Goal: Check status: Check status

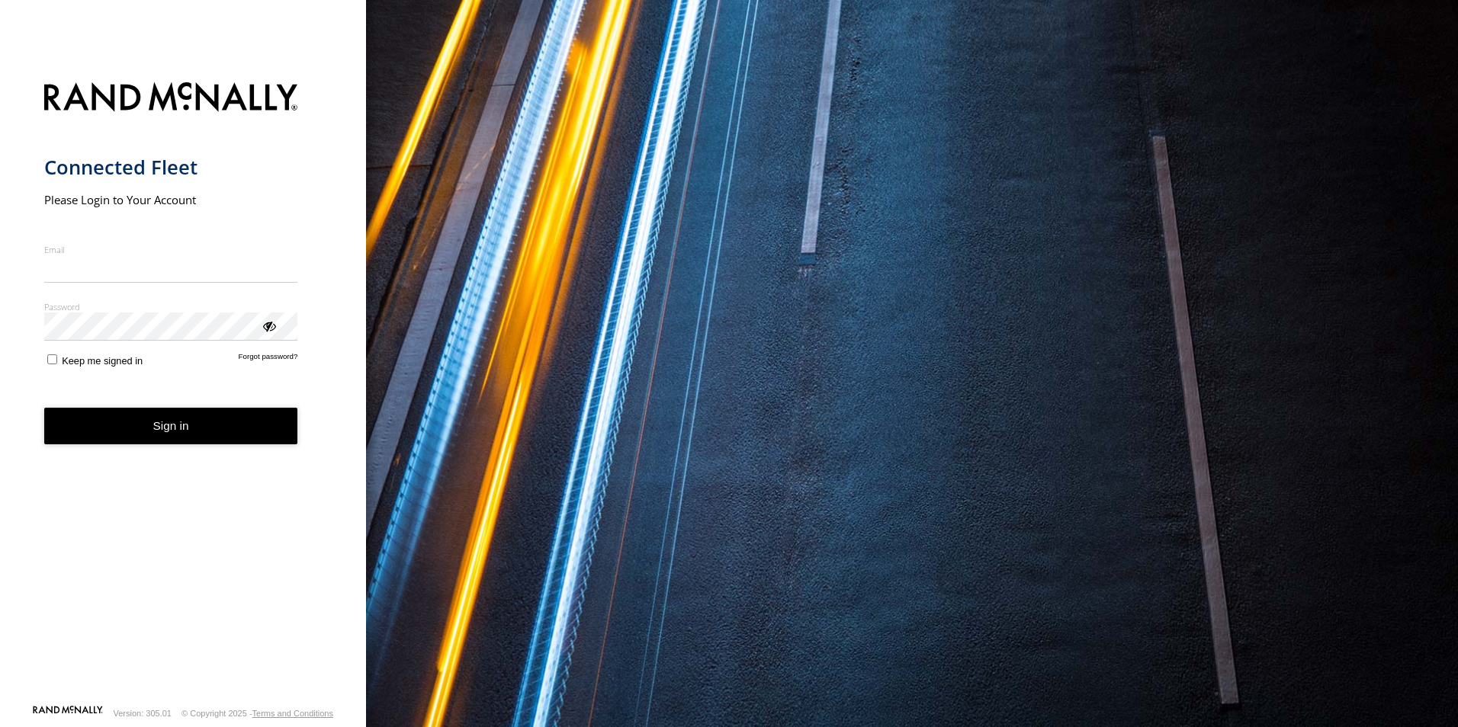
type input "**********"
click at [180, 450] on form "**********" at bounding box center [183, 388] width 278 height 631
click at [181, 437] on button "Sign in" at bounding box center [171, 426] width 254 height 37
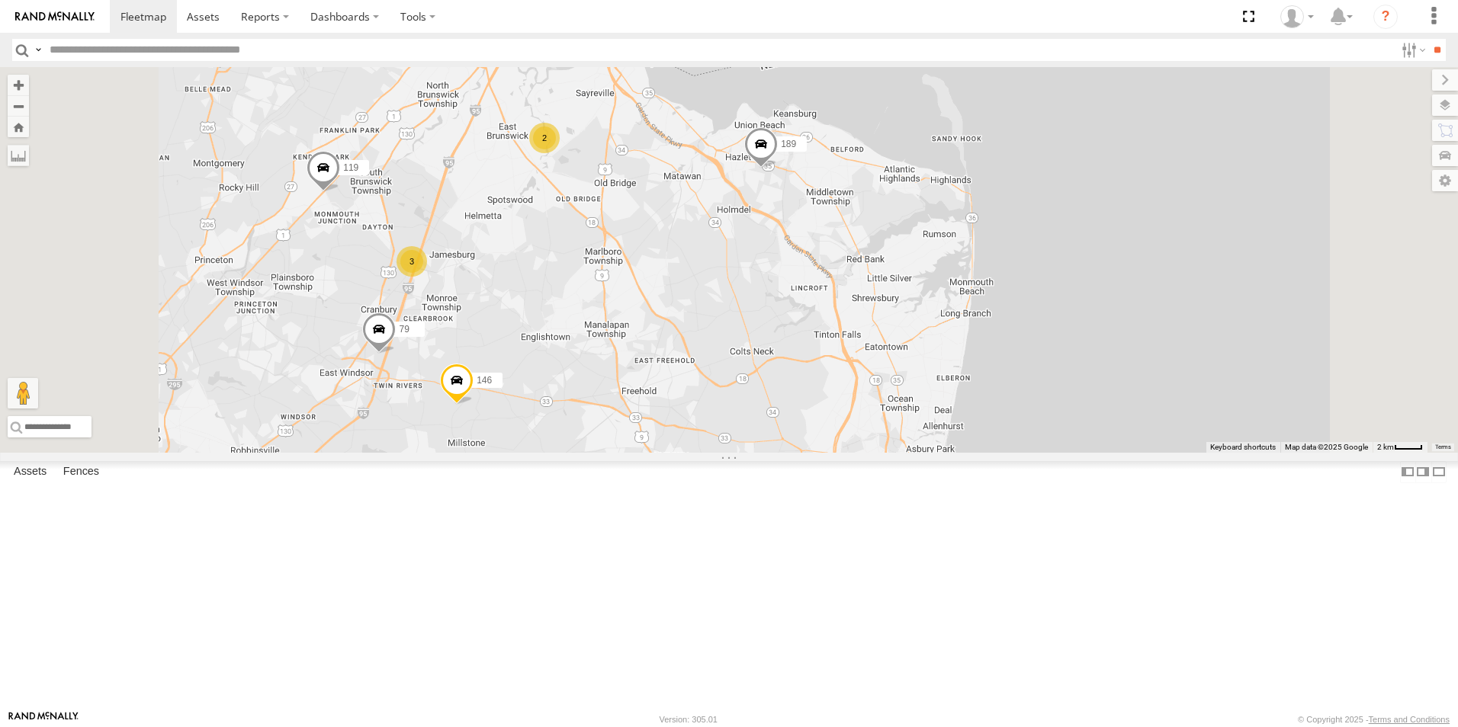
drag, startPoint x: 881, startPoint y: 220, endPoint x: 839, endPoint y: 544, distance: 325.9
click at [839, 453] on div "157 147 30 111 48 79 3 2 146 119 189" at bounding box center [729, 260] width 1458 height 386
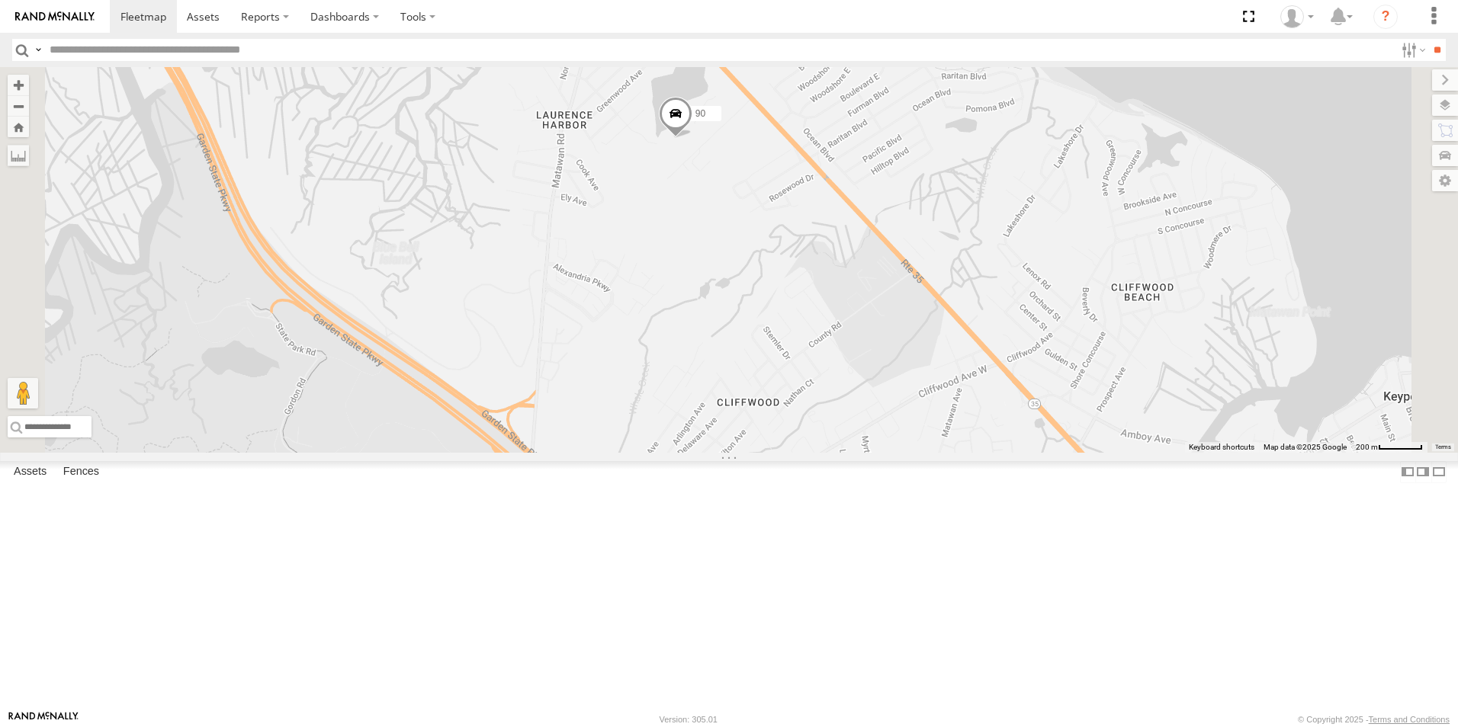
drag, startPoint x: 841, startPoint y: 223, endPoint x: 817, endPoint y: 366, distance: 145.4
click at [817, 364] on div "157 147 30 111 48 79 146 119 189 152 97 38 90 158 175" at bounding box center [729, 260] width 1458 height 386
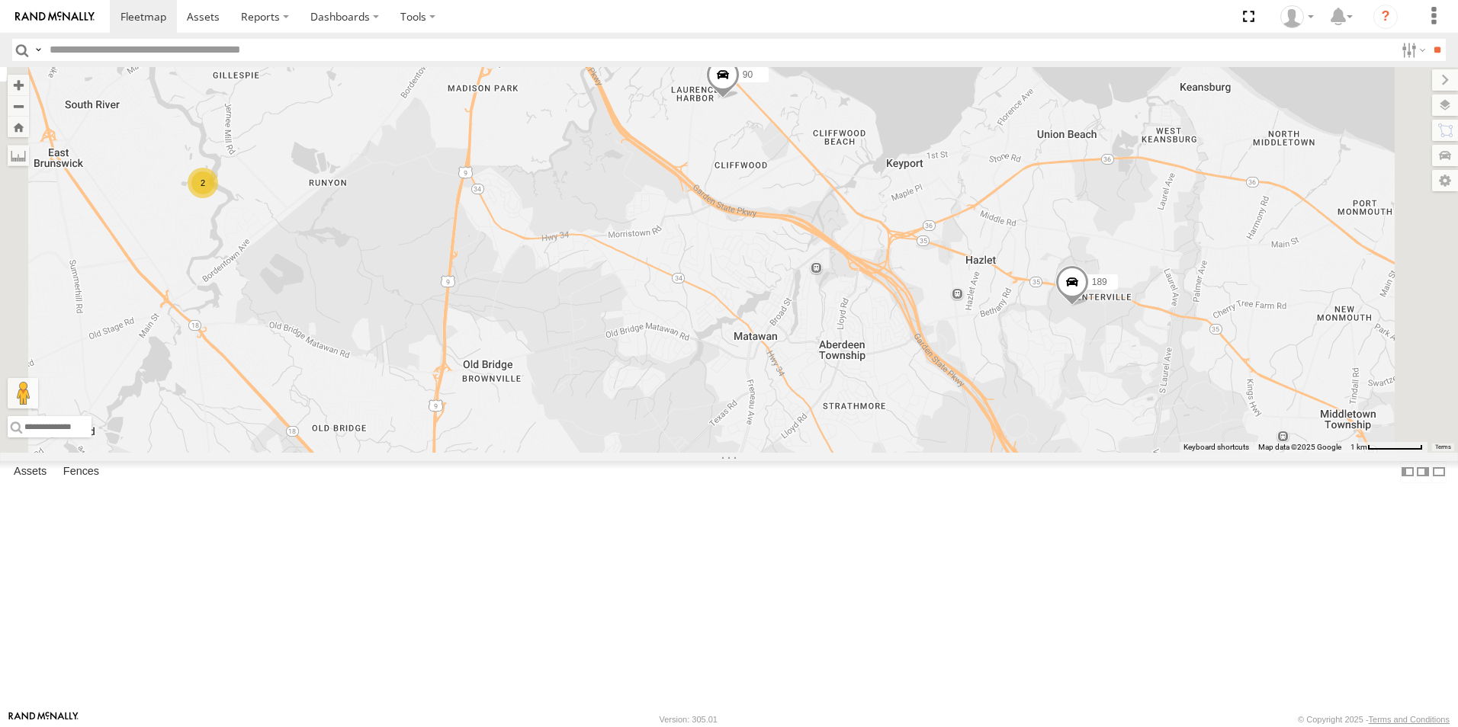
drag, startPoint x: 959, startPoint y: 599, endPoint x: 807, endPoint y: 270, distance: 362.3
click at [807, 270] on div "157 147 30 111 48 79 146 119 189 152 97 38 90 158 175 21 2" at bounding box center [729, 260] width 1458 height 386
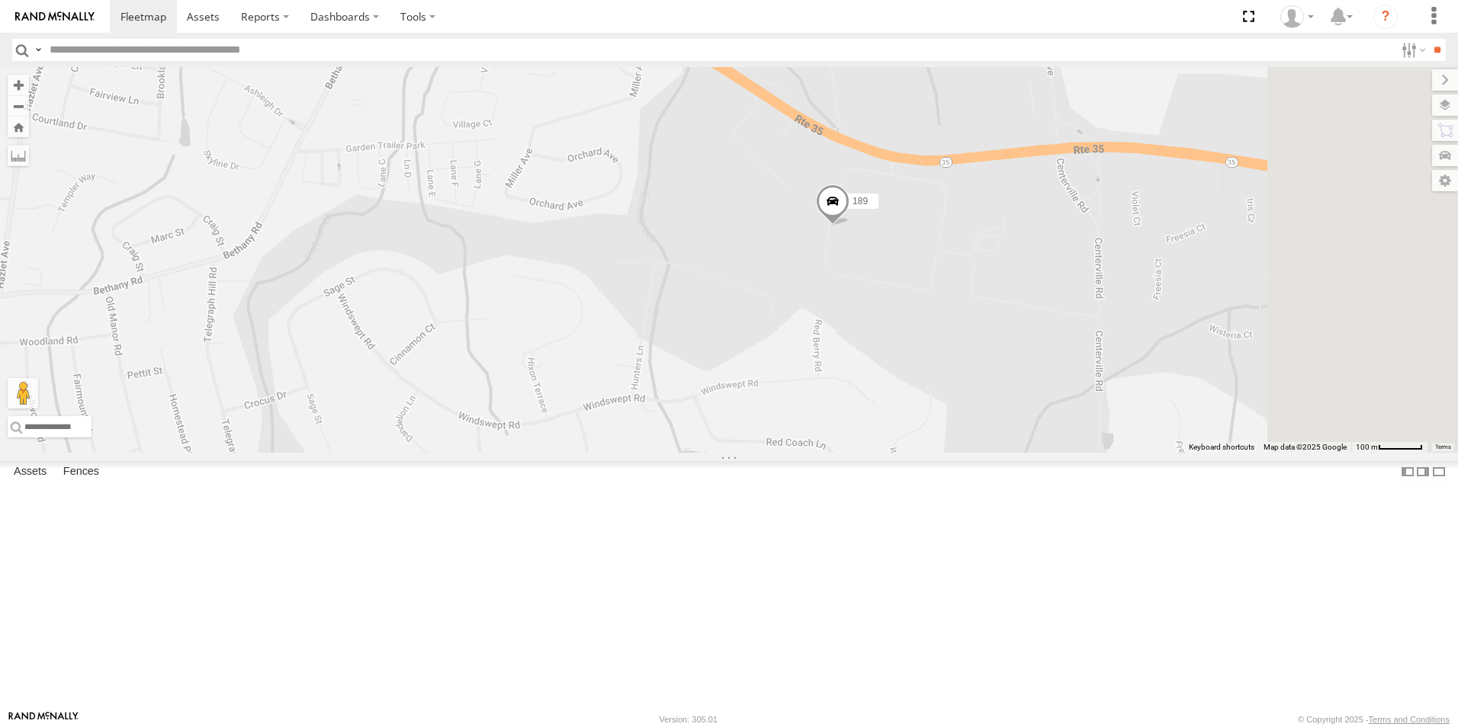
drag, startPoint x: 1295, startPoint y: 308, endPoint x: 917, endPoint y: 500, distance: 423.5
click at [917, 453] on div "157 147 30 111 48 79 146 119 189 152 97 38 90 158 175" at bounding box center [729, 260] width 1458 height 386
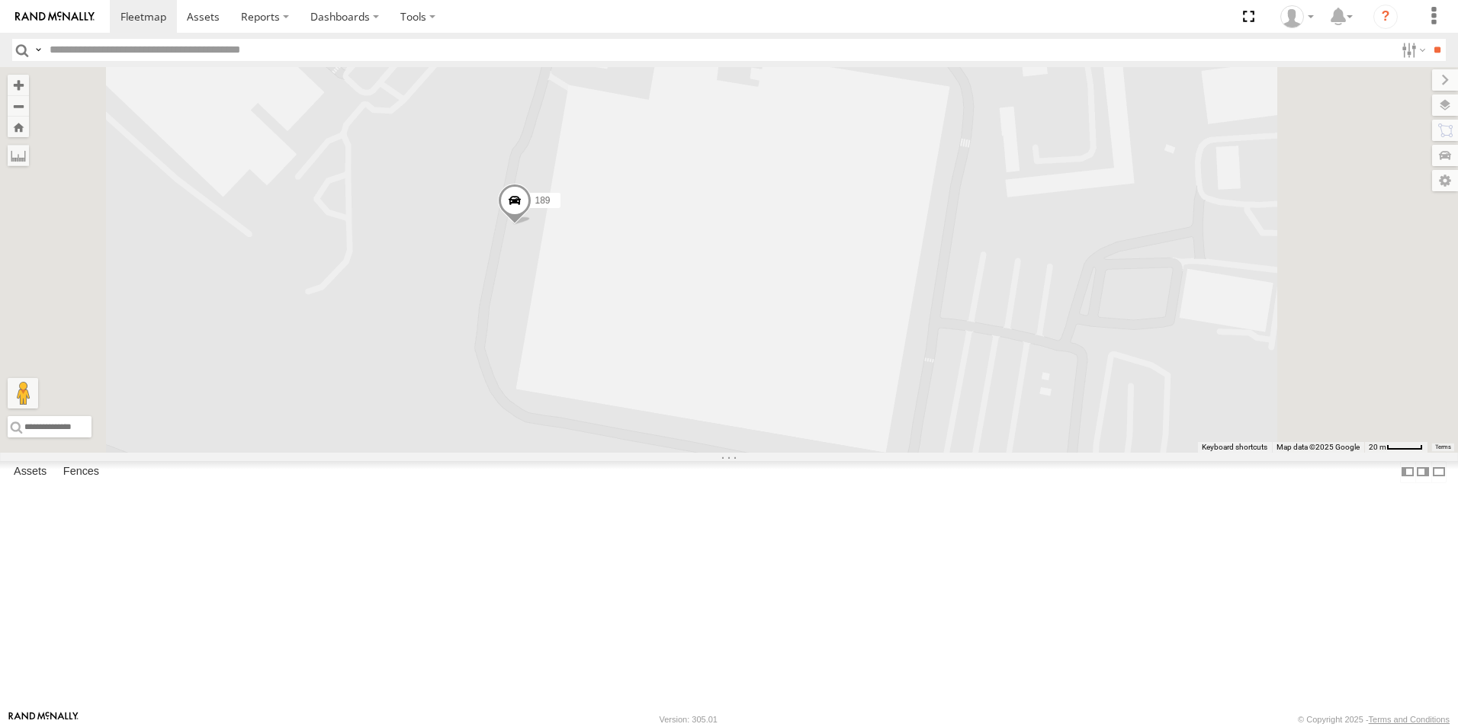
drag, startPoint x: 708, startPoint y: 335, endPoint x: 704, endPoint y: 547, distance: 212.7
click at [704, 453] on div "157 147 30 111 48 79 146 119 189 152 97 38 90 158 175" at bounding box center [729, 260] width 1458 height 386
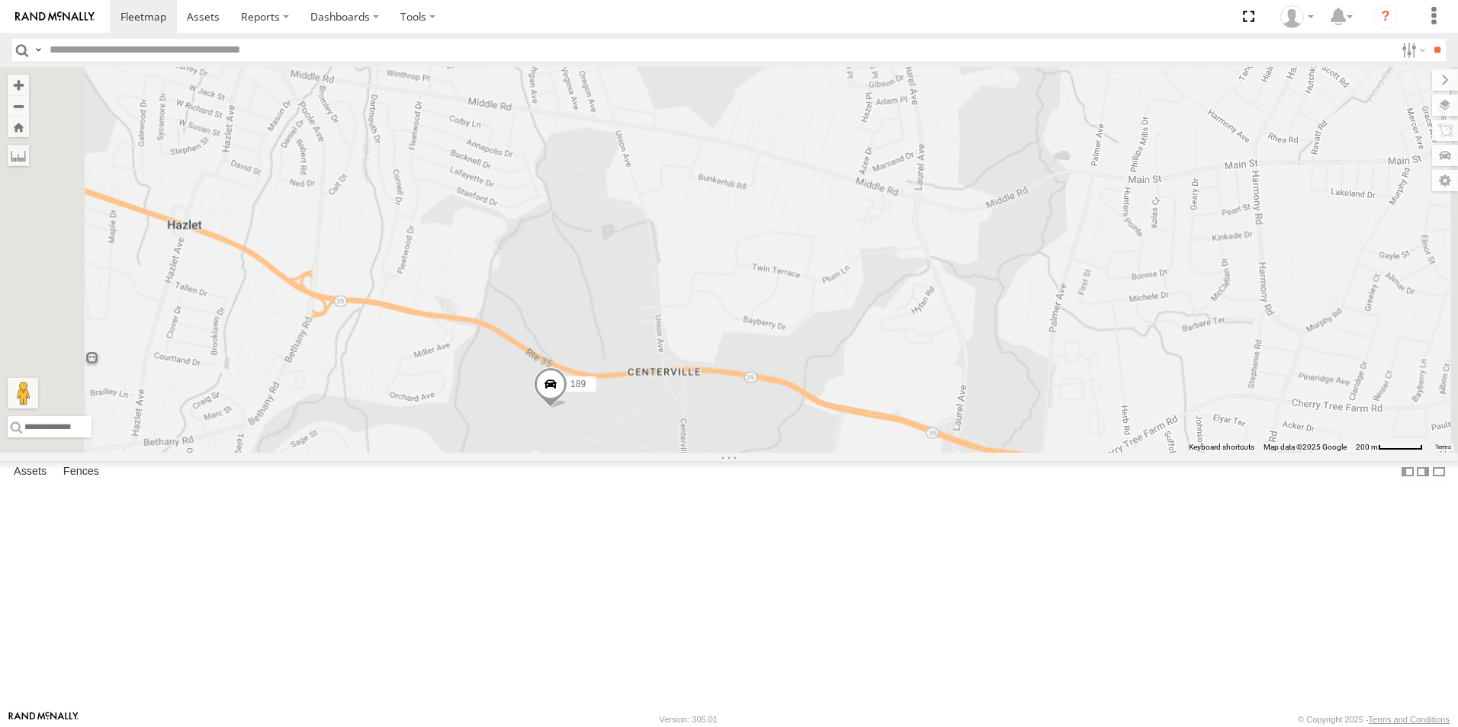
drag, startPoint x: 585, startPoint y: 531, endPoint x: 960, endPoint y: 313, distance: 434.3
click at [960, 313] on div "157 147 30 111 48 79 146 119 189 152 97 38 90 158 175" at bounding box center [729, 260] width 1458 height 386
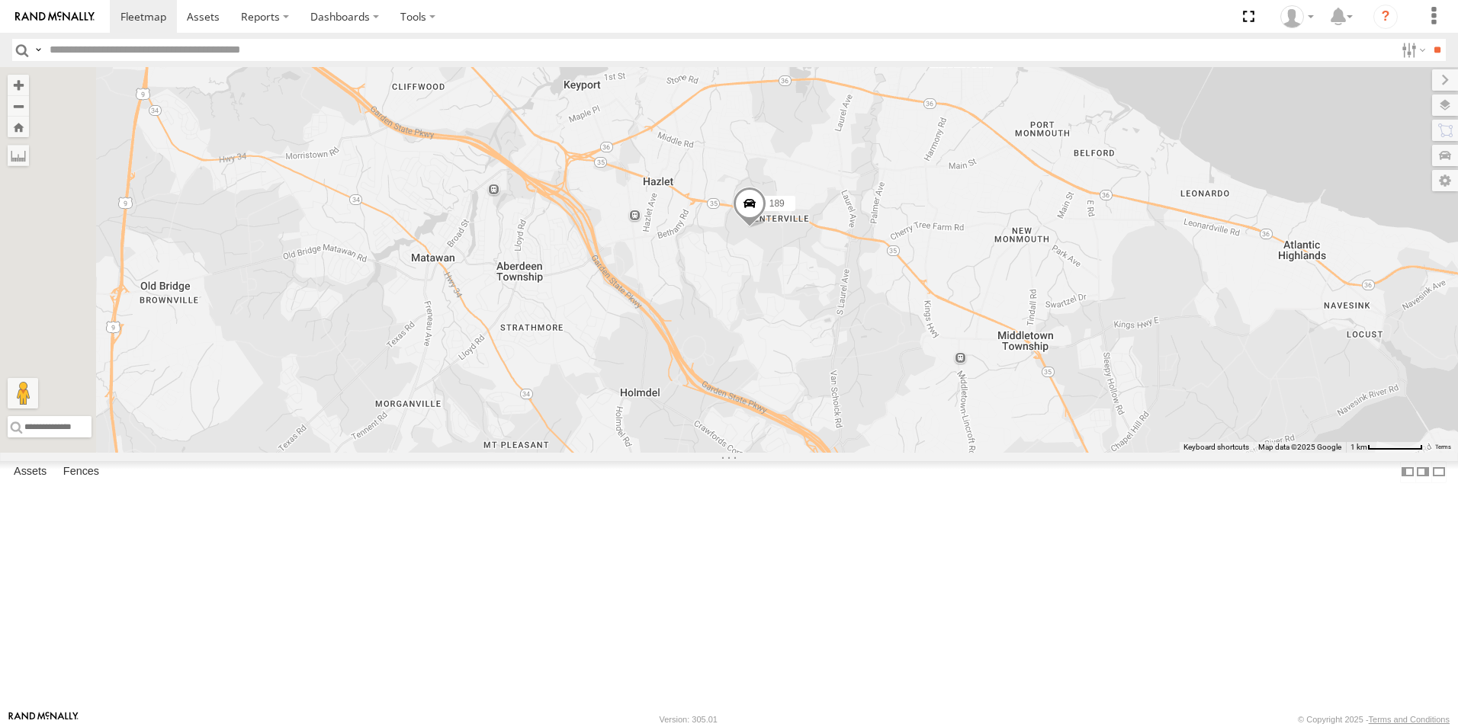
drag, startPoint x: 656, startPoint y: 480, endPoint x: 1061, endPoint y: 367, distance: 420.3
click at [1061, 367] on div "157 147 30 111 48 79 146 119 189 152 97 38 90 158 175" at bounding box center [729, 260] width 1458 height 386
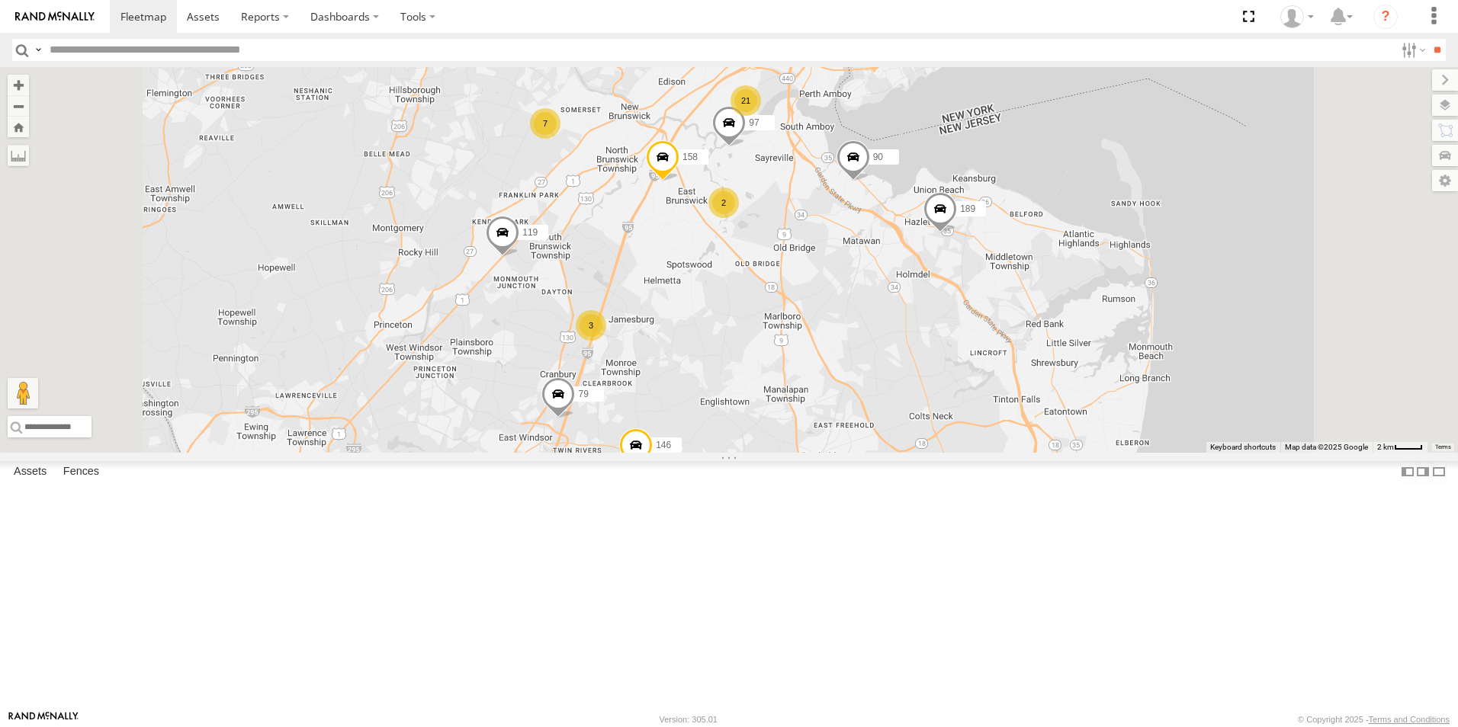
drag, startPoint x: 896, startPoint y: 312, endPoint x: 866, endPoint y: 384, distance: 78.3
click at [865, 377] on div "157 147 30 111 48 79 146 119 189 152 97 38 90 158 175 4 21 49 9 5 3 6 2 3 2 7 2…" at bounding box center [729, 260] width 1458 height 386
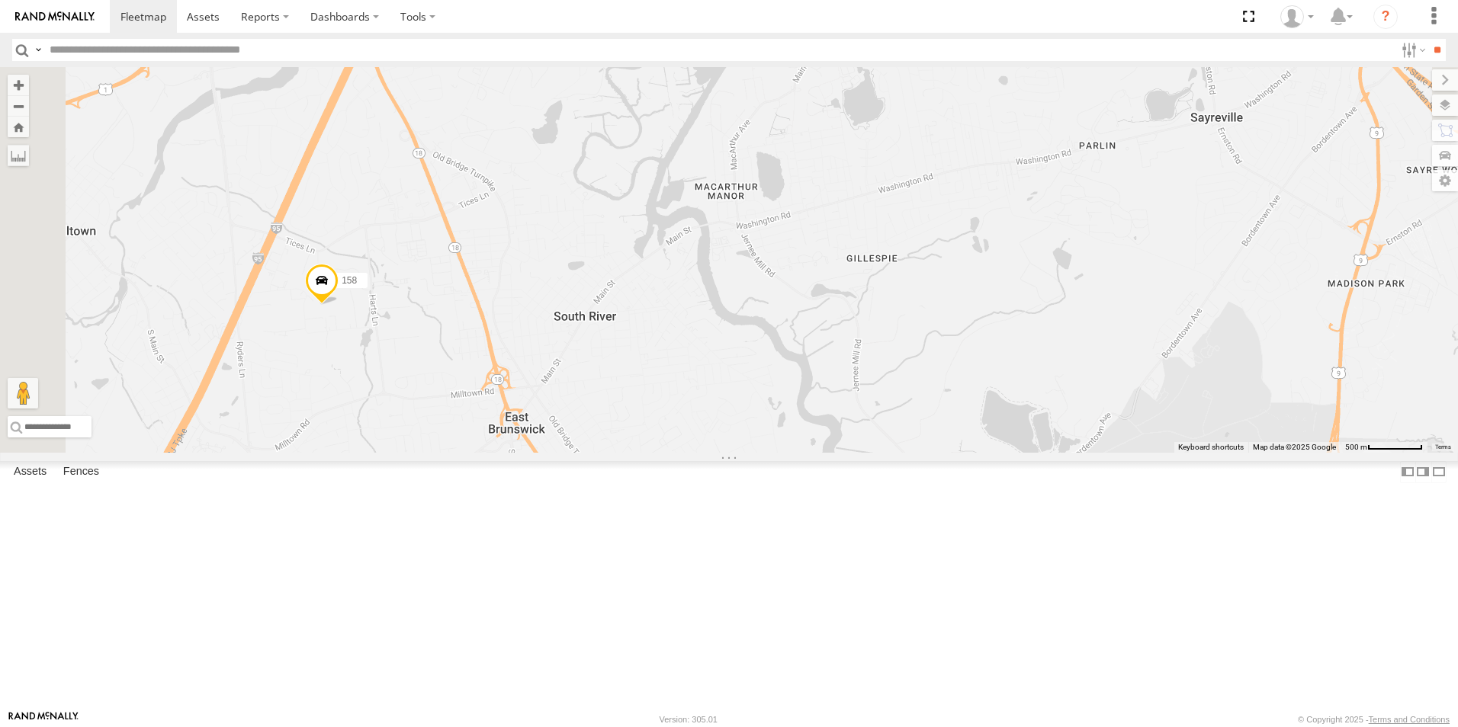
drag, startPoint x: 698, startPoint y: 292, endPoint x: 915, endPoint y: 653, distance: 421.3
click at [915, 453] on div "157 147 30 111 48 79 146 119 189 152 97 38 90 158 175 139 2" at bounding box center [729, 260] width 1458 height 386
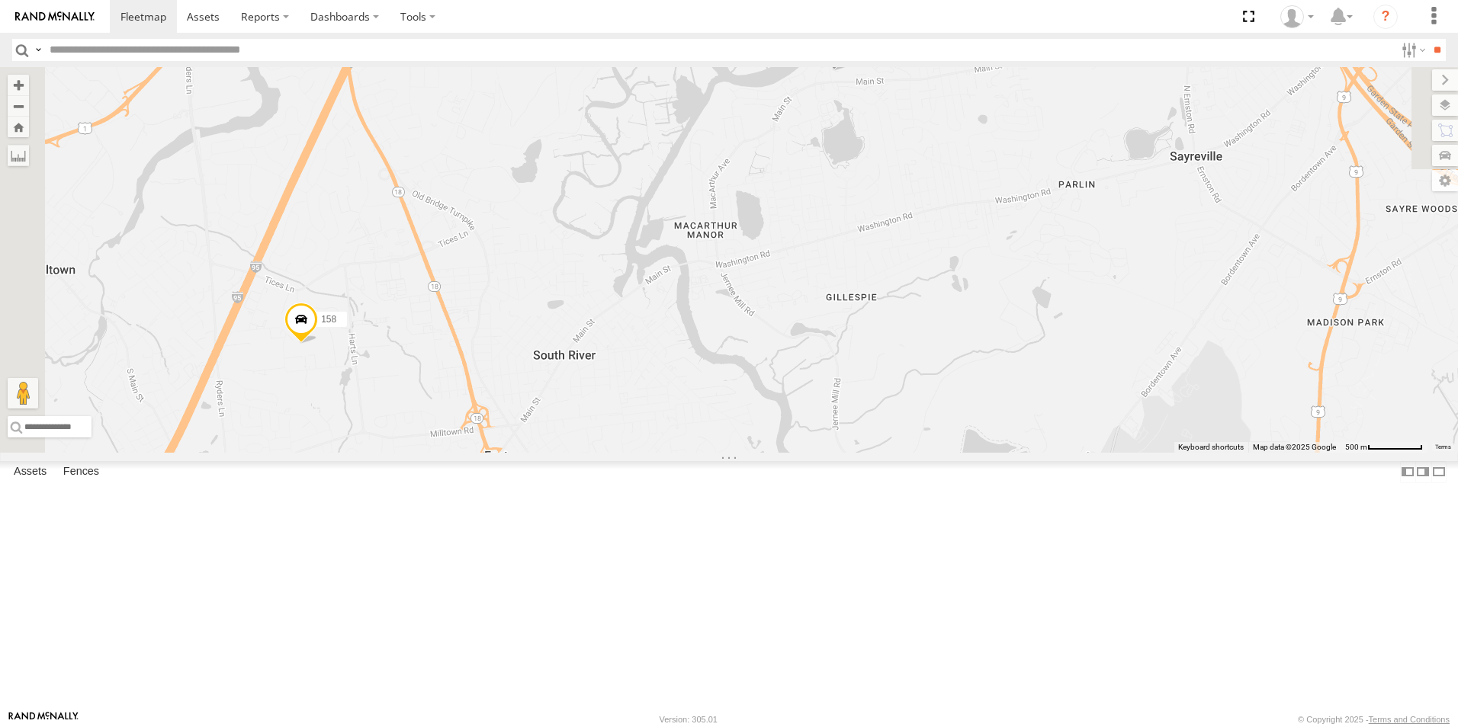
drag, startPoint x: 1186, startPoint y: 332, endPoint x: 1094, endPoint y: 456, distance: 154.2
click at [1094, 453] on div "157 147 30 111 48 79 146 119 189 152 97 38 90 158 175 139 2" at bounding box center [729, 260] width 1458 height 386
